Goal: Task Accomplishment & Management: Use online tool/utility

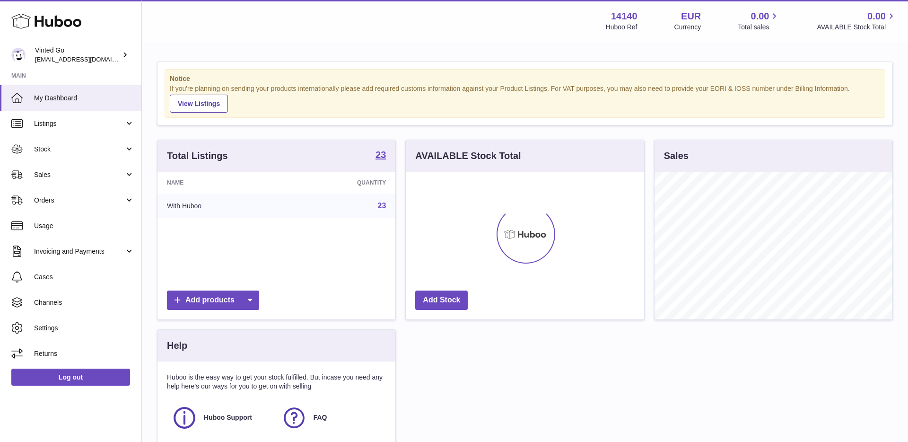
scroll to position [148, 238]
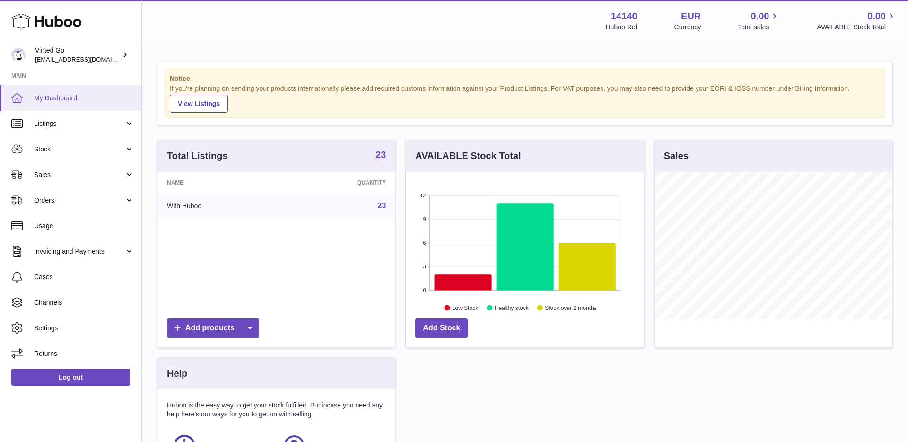
click at [71, 100] on span "My Dashboard" at bounding box center [84, 98] width 100 height 9
click at [63, 130] on link "Listings" at bounding box center [70, 124] width 141 height 26
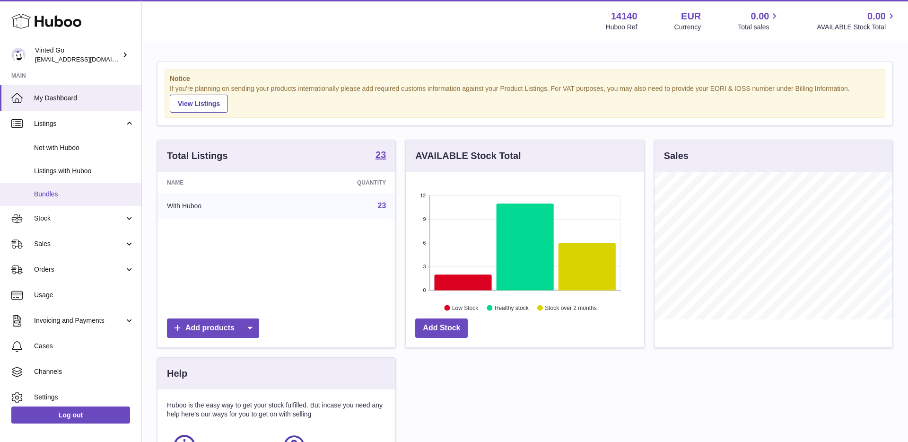
click at [75, 202] on link "Bundles" at bounding box center [70, 193] width 141 height 23
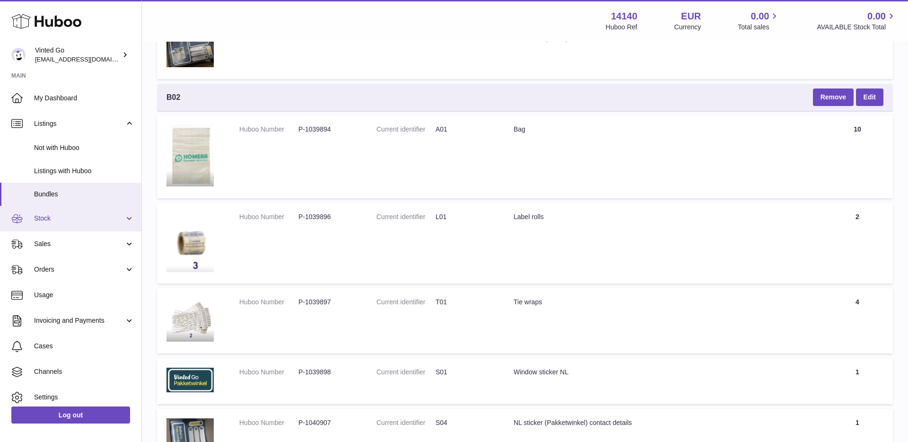
scroll to position [3262, 0]
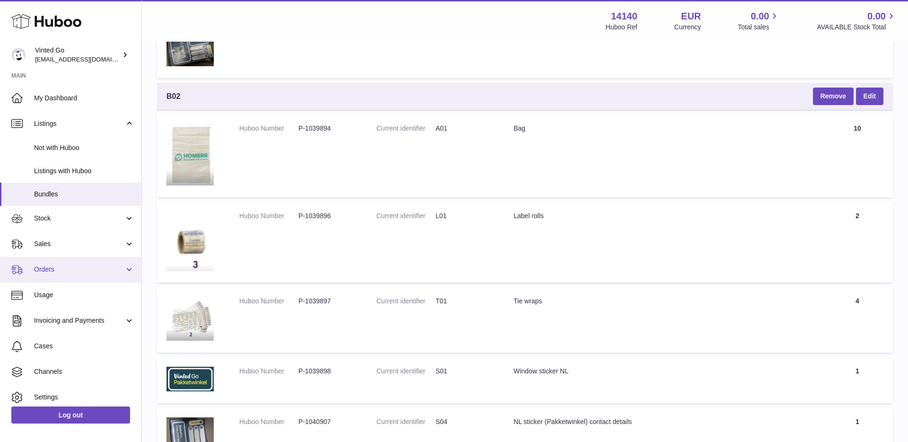
click at [59, 269] on span "Orders" at bounding box center [79, 269] width 90 height 9
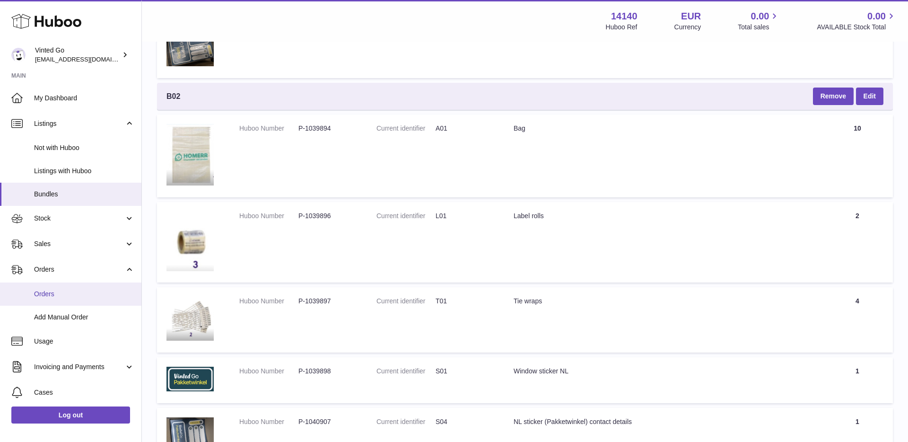
click at [60, 295] on span "Orders" at bounding box center [84, 293] width 100 height 9
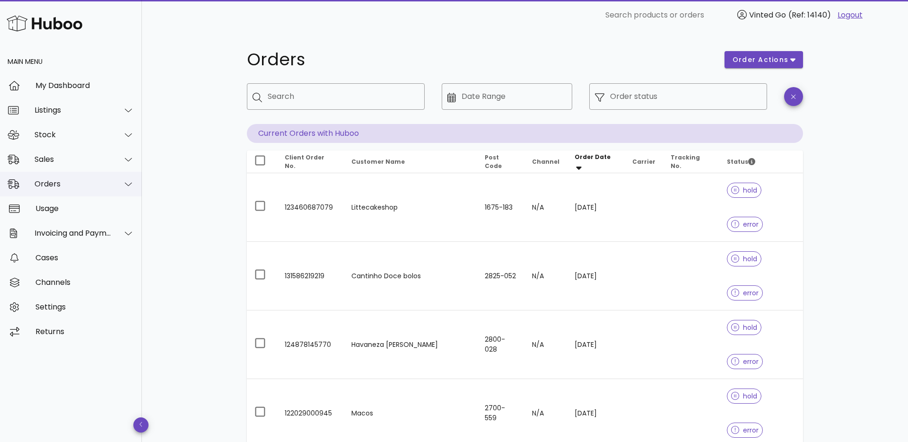
click at [82, 181] on div "Orders" at bounding box center [73, 183] width 77 height 9
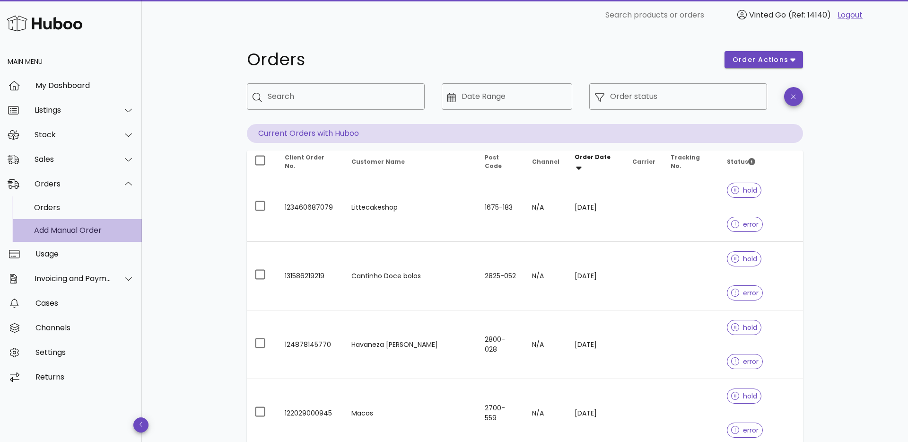
click at [83, 223] on div "Add Manual Order" at bounding box center [84, 230] width 100 height 20
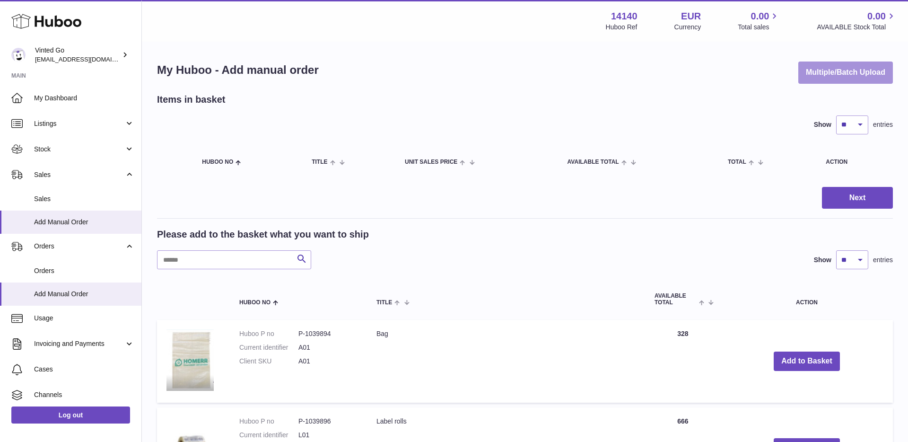
click at [853, 65] on button "Multiple/Batch Upload" at bounding box center [845, 72] width 95 height 22
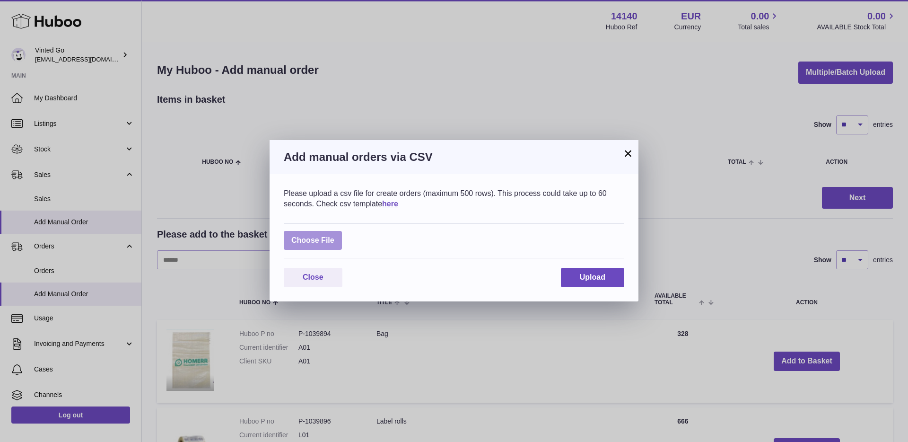
click at [330, 240] on label at bounding box center [313, 240] width 58 height 19
click at [334, 236] on input "file" at bounding box center [334, 235] width 0 height 0
type input "**********"
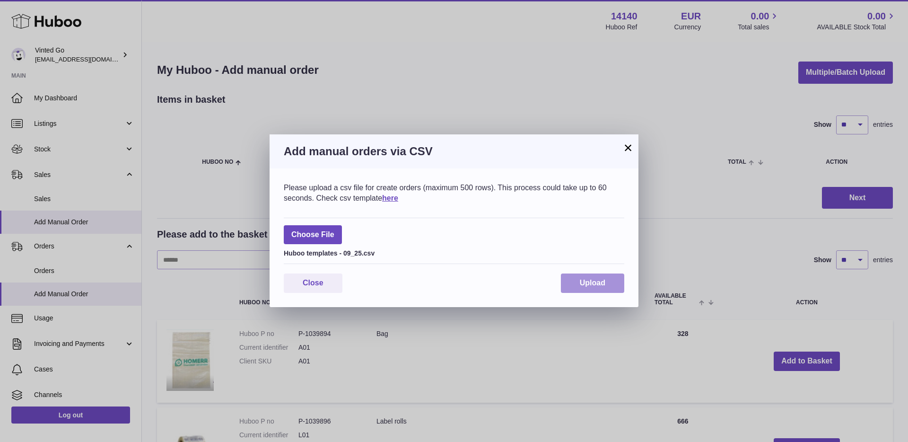
click at [578, 282] on button "Upload" at bounding box center [592, 282] width 63 height 19
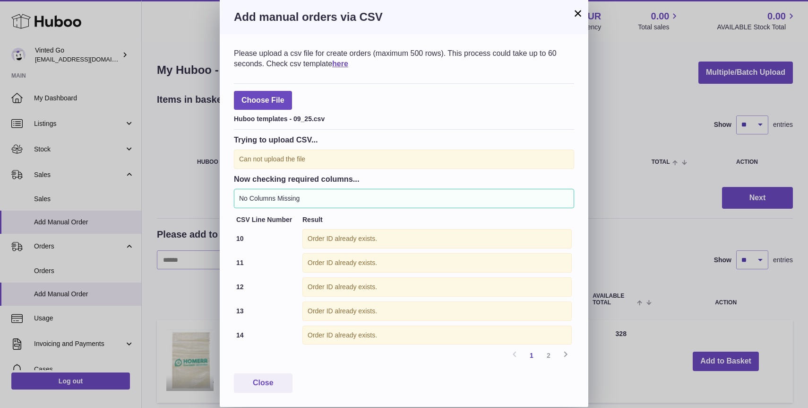
click at [550, 351] on link "2" at bounding box center [548, 355] width 17 height 17
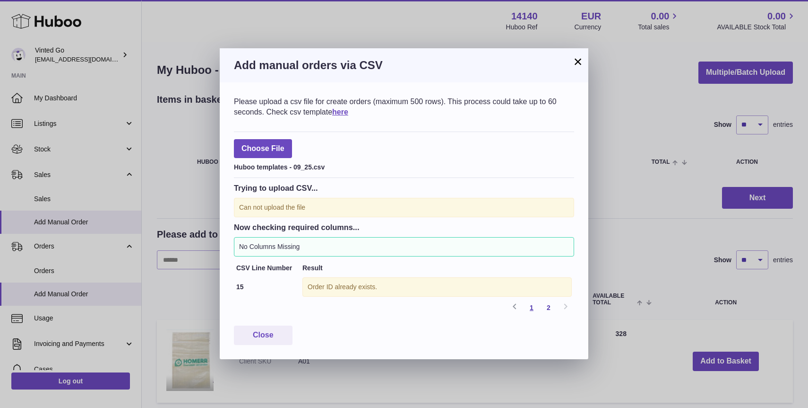
click at [530, 308] on link "1" at bounding box center [531, 307] width 17 height 17
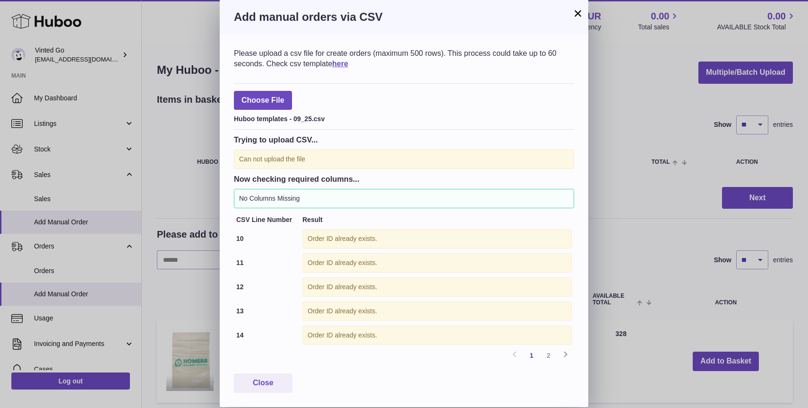
click at [582, 17] on button "×" at bounding box center [578, 13] width 11 height 11
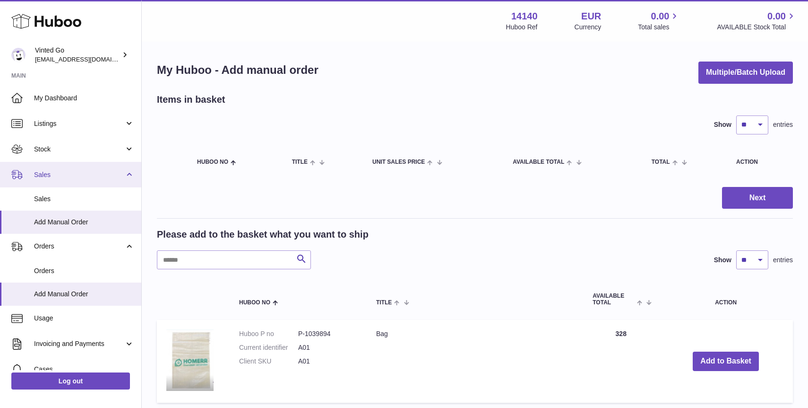
click at [80, 175] on span "Sales" at bounding box center [79, 174] width 90 height 9
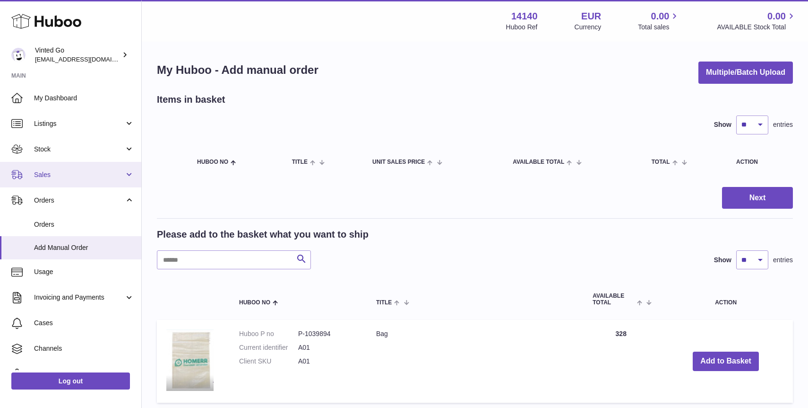
click at [63, 177] on span "Sales" at bounding box center [79, 174] width 90 height 9
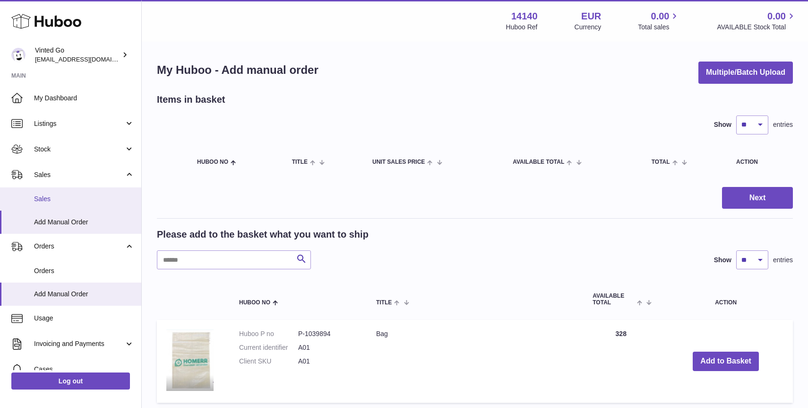
click at [73, 199] on span "Sales" at bounding box center [84, 198] width 100 height 9
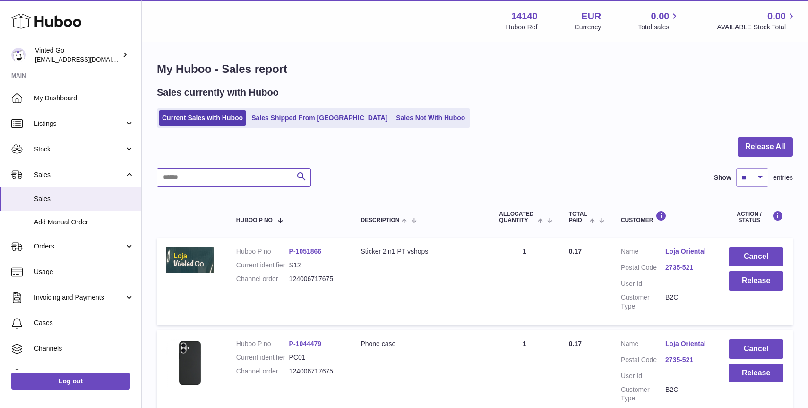
click at [259, 180] on input "text" at bounding box center [234, 177] width 154 height 19
paste input "**********"
type input "**********"
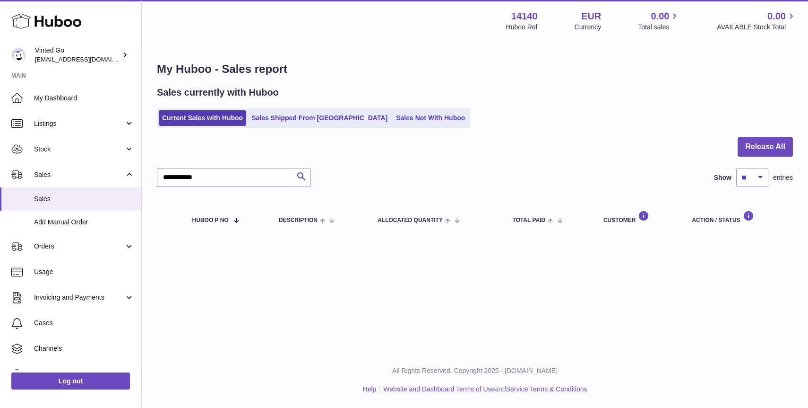
drag, startPoint x: 400, startPoint y: 168, endPoint x: 344, endPoint y: 126, distance: 70.5
click at [399, 168] on div "**********" at bounding box center [475, 177] width 636 height 19
click at [301, 112] on link "Sales Shipped From Huboo" at bounding box center [319, 118] width 143 height 16
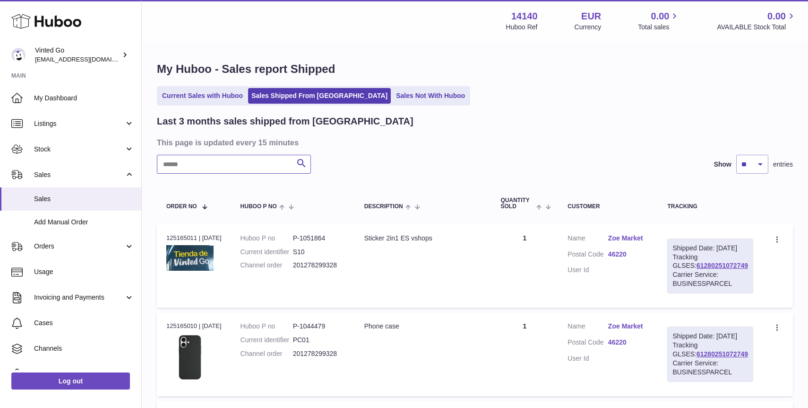
click at [236, 166] on input "text" at bounding box center [234, 164] width 154 height 19
paste input "**********"
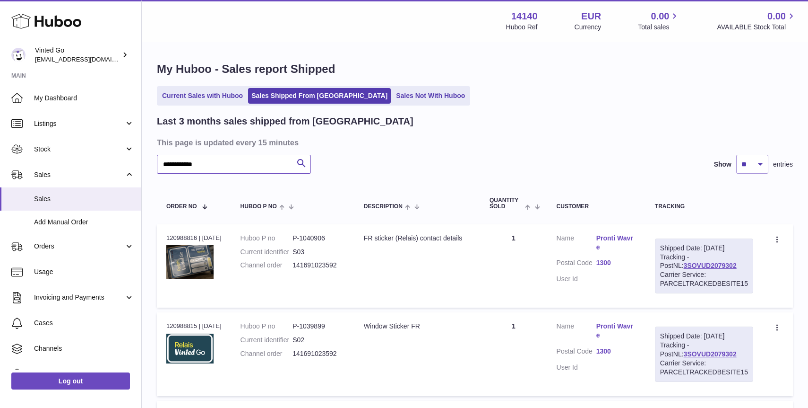
click at [228, 165] on input "**********" at bounding box center [234, 164] width 154 height 19
paste input "text"
type input "**********"
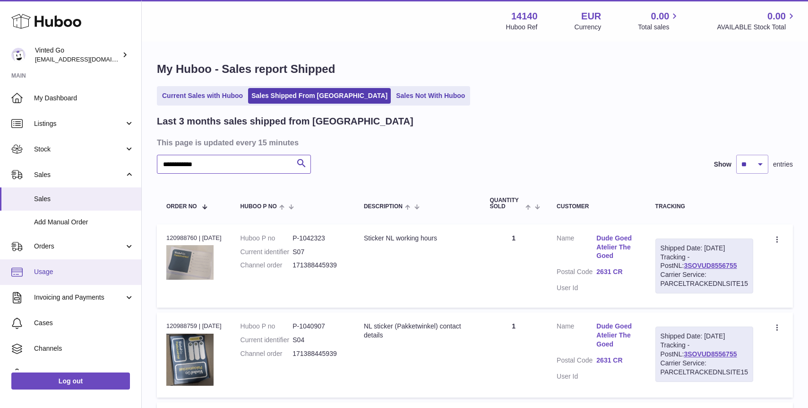
scroll to position [43, 0]
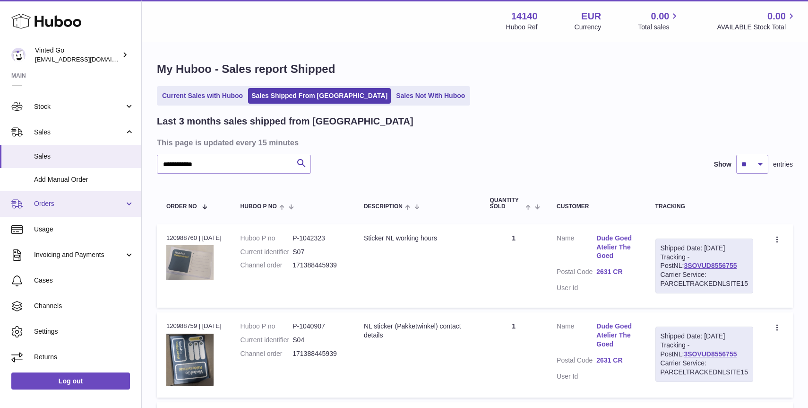
click at [64, 206] on span "Orders" at bounding box center [79, 203] width 90 height 9
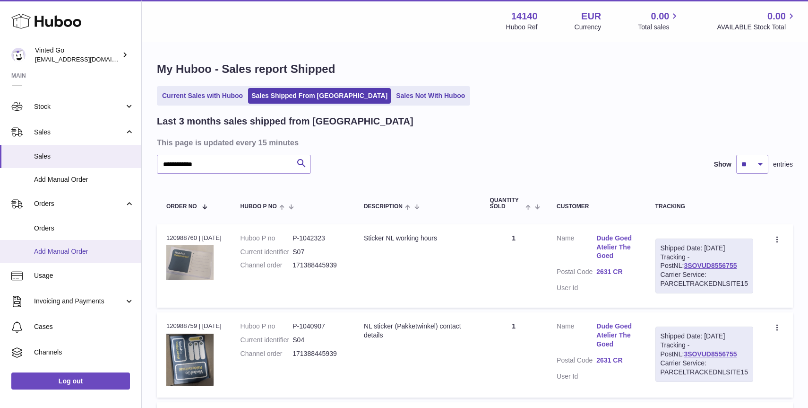
click at [74, 254] on span "Add Manual Order" at bounding box center [84, 251] width 100 height 9
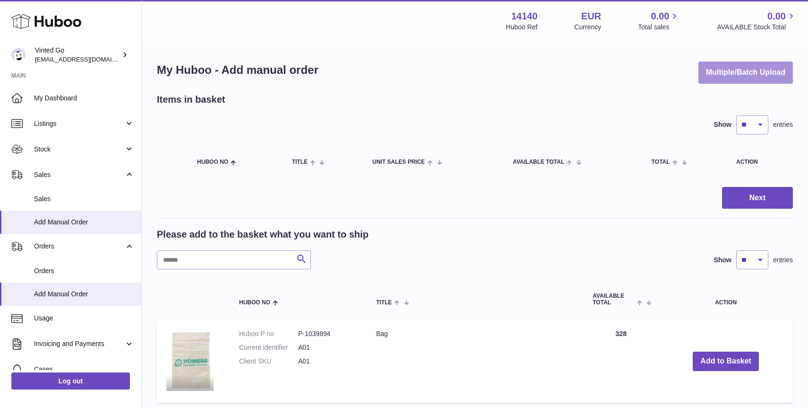
click at [746, 77] on button "Multiple/Batch Upload" at bounding box center [746, 72] width 95 height 22
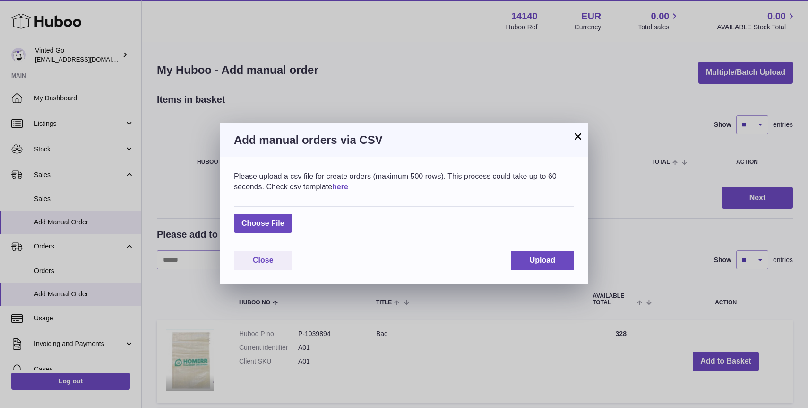
click at [264, 234] on div "Choose File" at bounding box center [404, 223] width 340 height 35
click at [267, 226] on label at bounding box center [263, 223] width 58 height 19
click at [285, 219] on input "file" at bounding box center [285, 218] width 0 height 0
type input "**********"
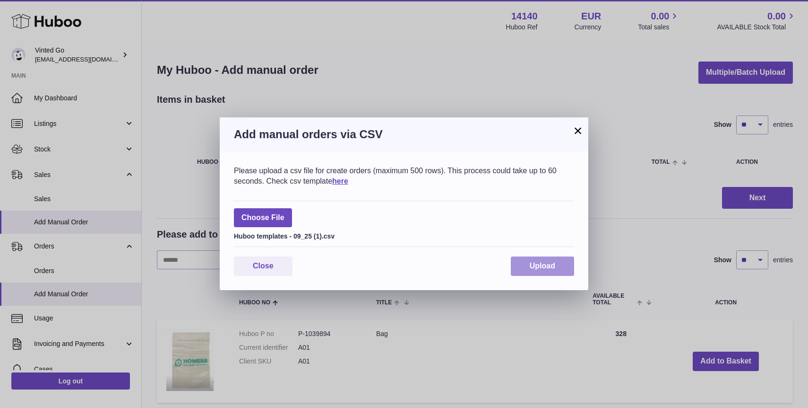
click at [543, 261] on span "Upload" at bounding box center [543, 265] width 26 height 8
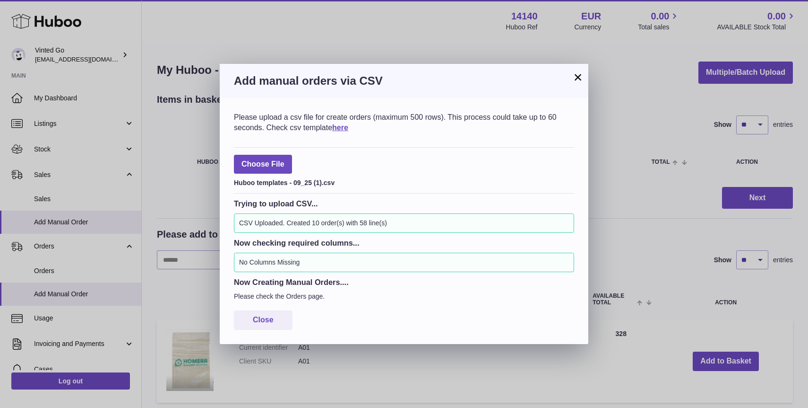
click at [578, 78] on button "×" at bounding box center [578, 76] width 11 height 11
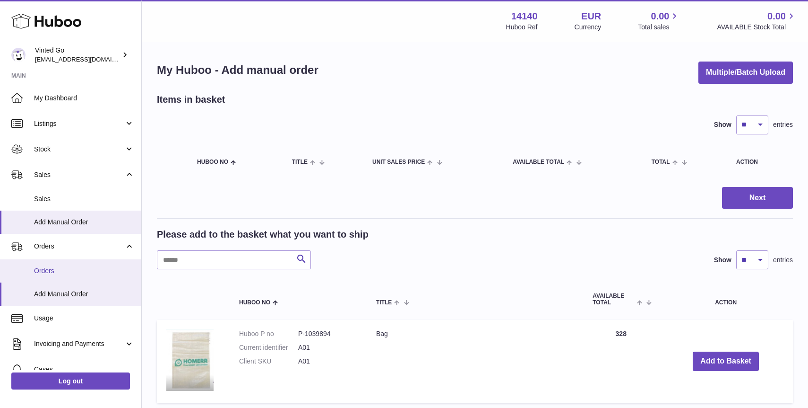
scroll to position [5, 0]
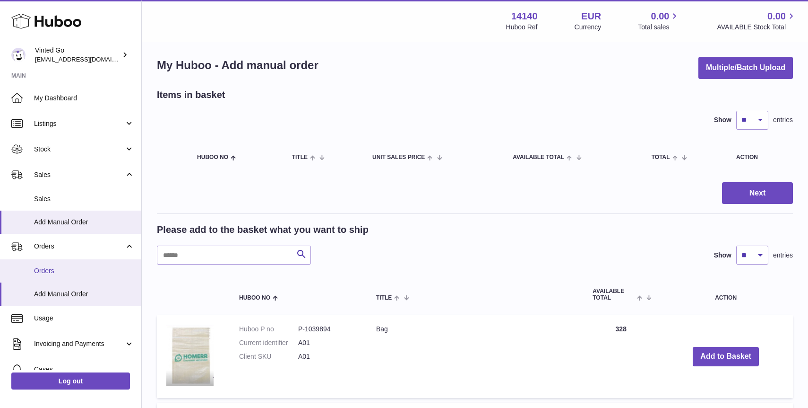
click at [69, 269] on span "Orders" at bounding box center [84, 270] width 100 height 9
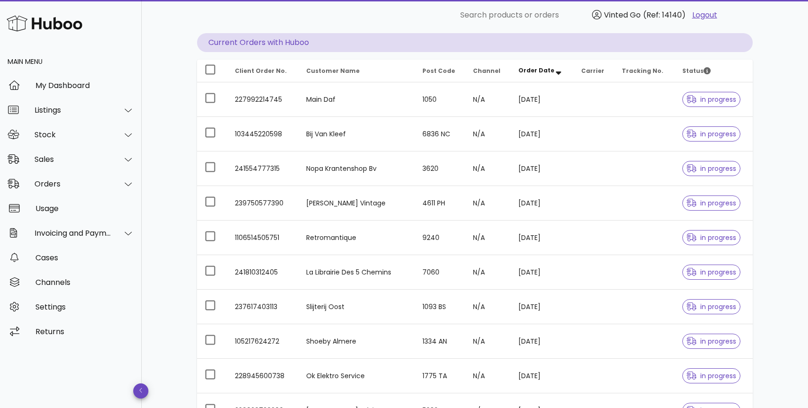
scroll to position [215, 0]
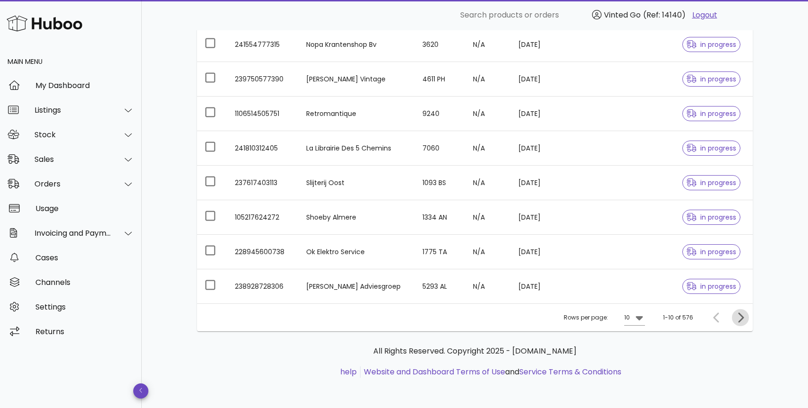
click at [743, 317] on icon "Next page" at bounding box center [741, 317] width 6 height 10
